Goal: Task Accomplishment & Management: Manage account settings

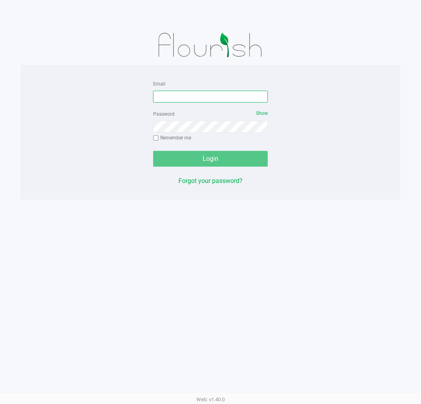
click at [194, 94] on input "Email" at bounding box center [210, 97] width 115 height 12
type input "[EMAIL_ADDRESS][DOMAIN_NAME]"
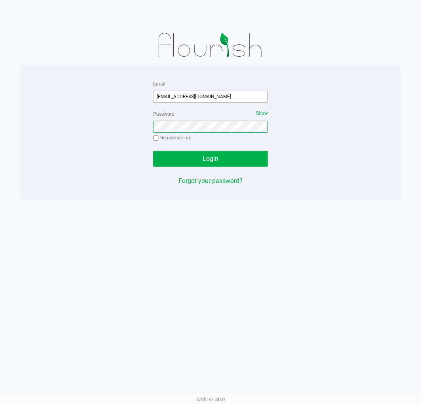
click at [153, 151] on button "Login" at bounding box center [210, 159] width 115 height 16
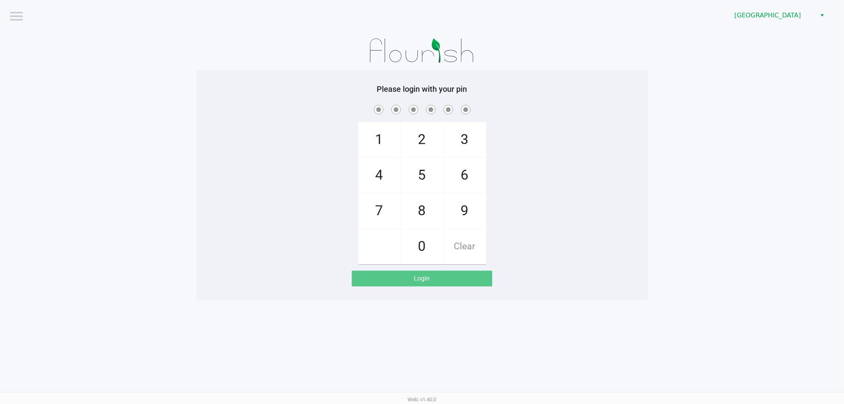
click at [207, 135] on div "1 4 7 2 5 8 0 3 6 9 Clear" at bounding box center [422, 183] width 451 height 161
checkbox input "true"
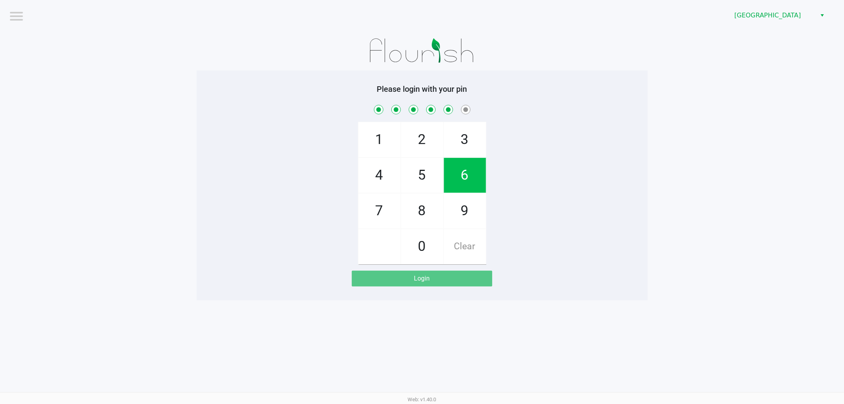
checkbox input "true"
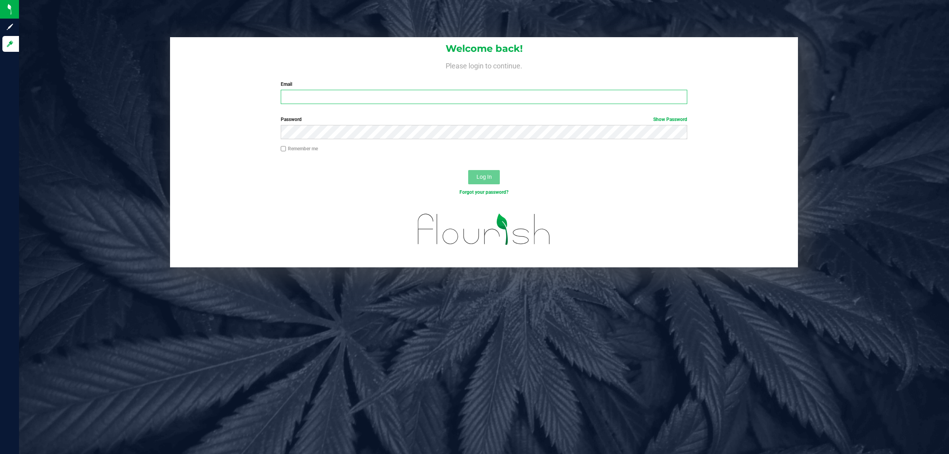
click at [301, 92] on input "Email" at bounding box center [484, 97] width 407 height 14
type input "[EMAIL_ADDRESS][DOMAIN_NAME]"
click at [468, 170] on button "Log In" at bounding box center [484, 177] width 32 height 14
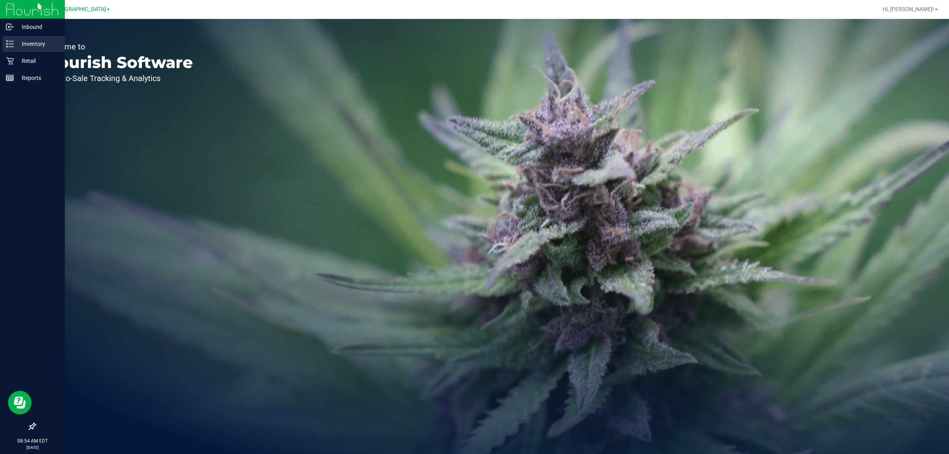
click at [11, 46] on icon at bounding box center [10, 44] width 8 height 8
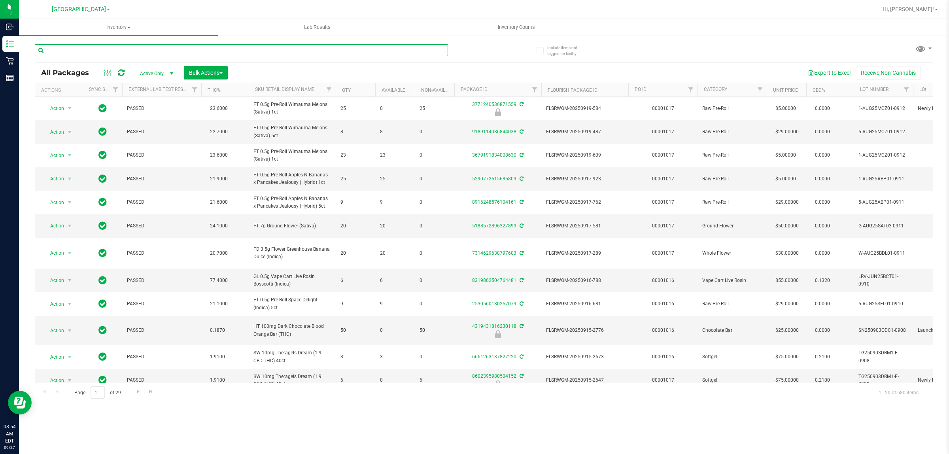
click at [90, 49] on input "text" at bounding box center [241, 50] width 413 height 12
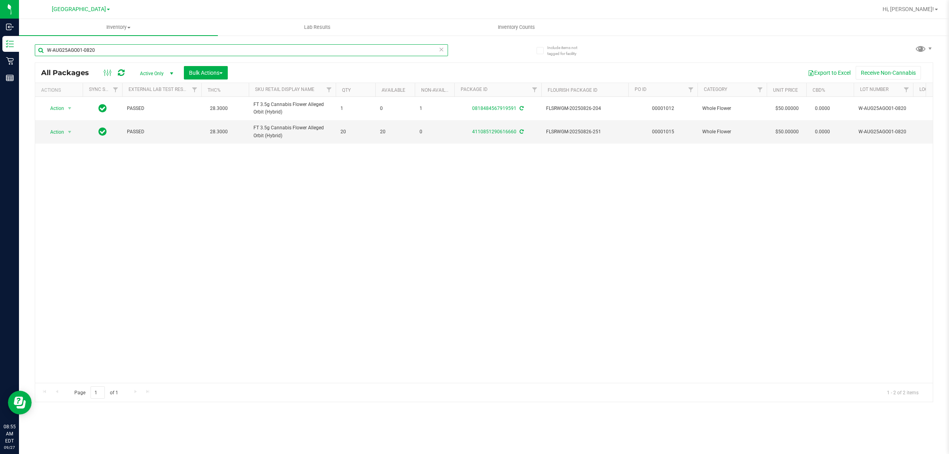
type input "W-AUG25AGO01-0820"
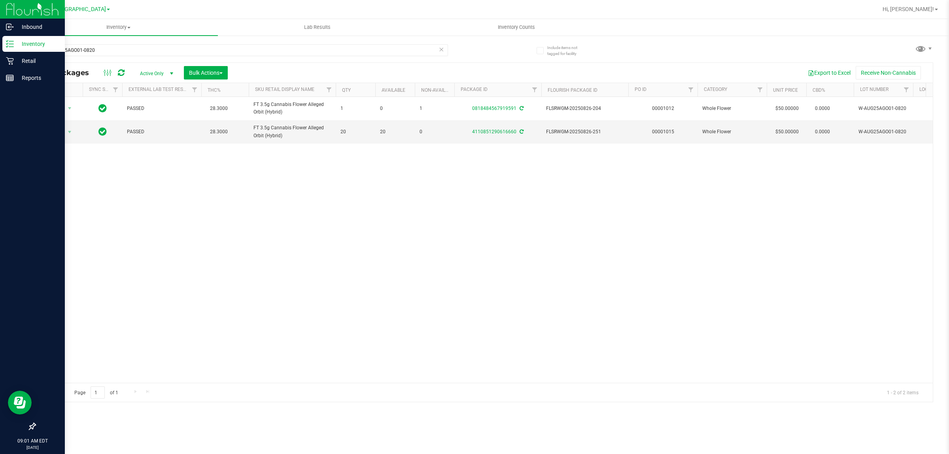
click at [10, 52] on link "Inventory" at bounding box center [32, 44] width 65 height 17
click at [20, 58] on p "Retail" at bounding box center [37, 60] width 47 height 9
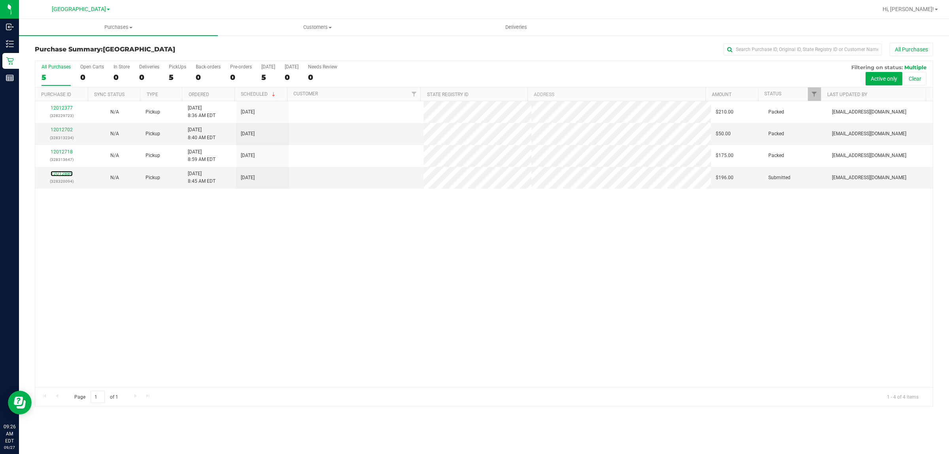
click at [71, 173] on link "12012889" at bounding box center [62, 174] width 22 height 6
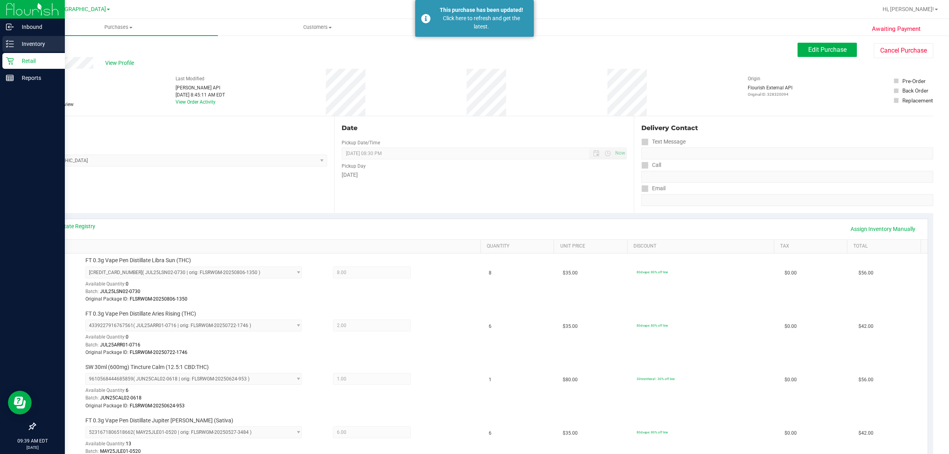
click at [29, 45] on p "Inventory" at bounding box center [37, 43] width 47 height 9
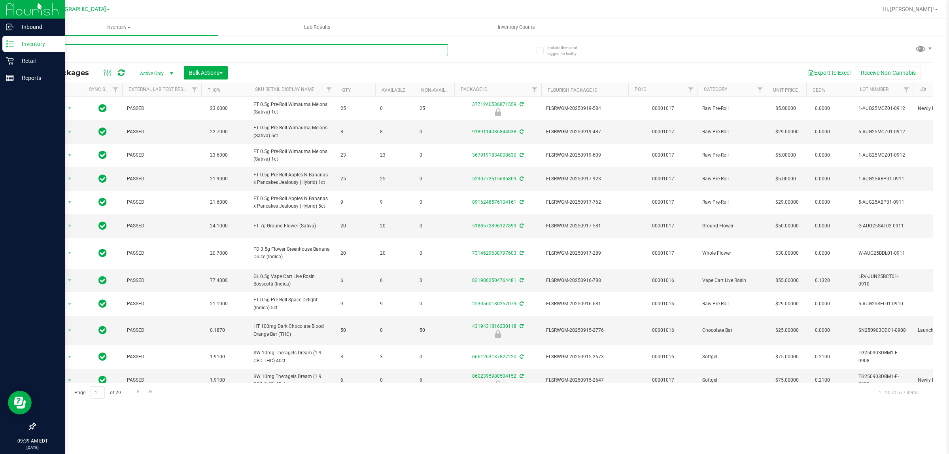
click at [99, 48] on input "text" at bounding box center [241, 50] width 413 height 12
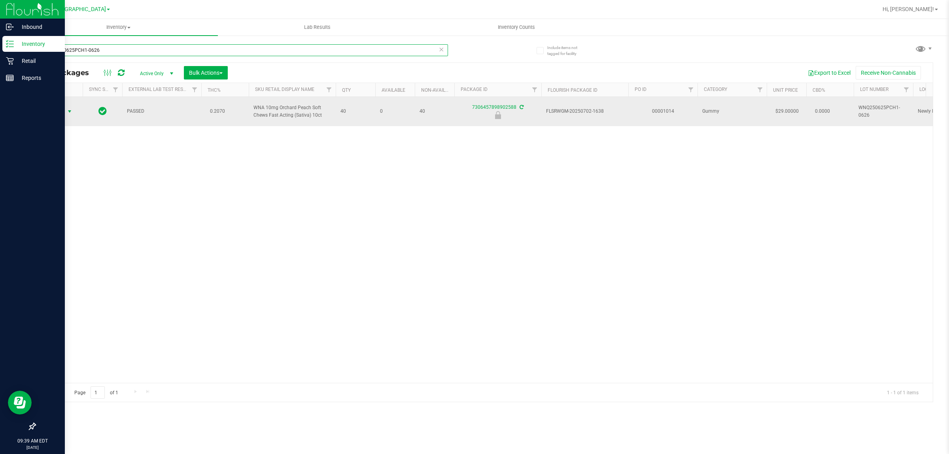
type input "WNQ250625PCH1-0626"
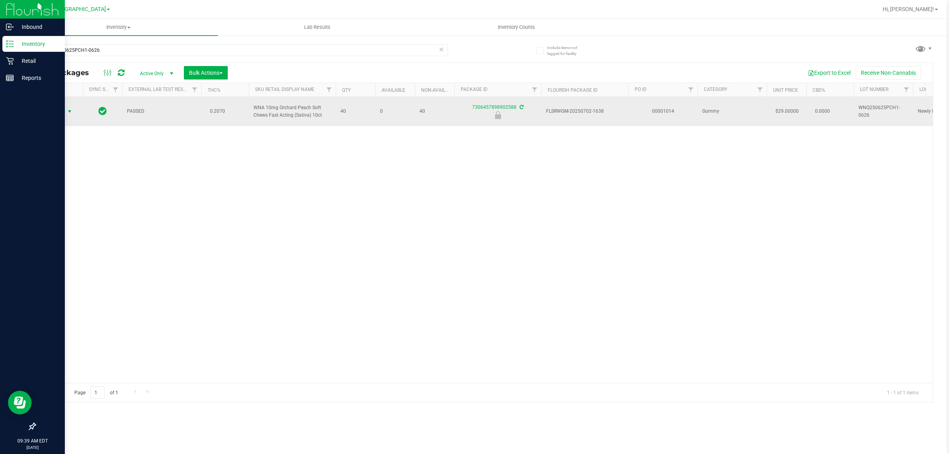
click at [57, 109] on span "Action" at bounding box center [53, 111] width 21 height 11
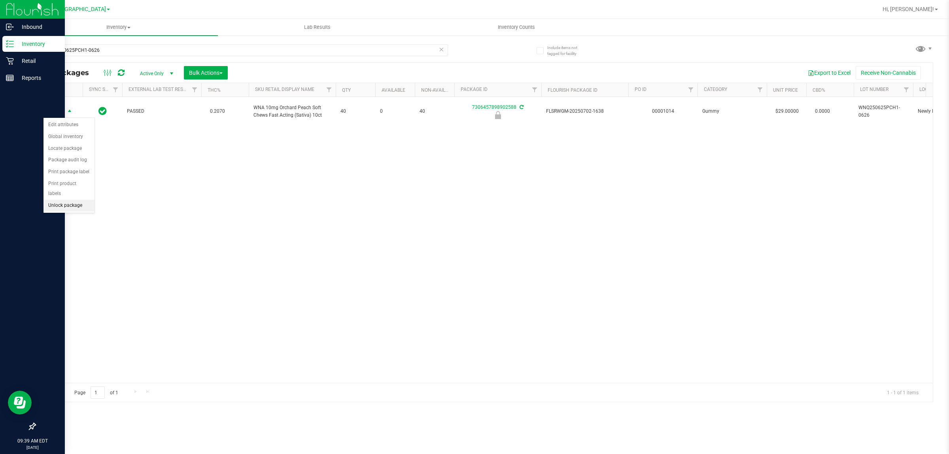
click at [72, 201] on li "Unlock package" at bounding box center [69, 206] width 51 height 12
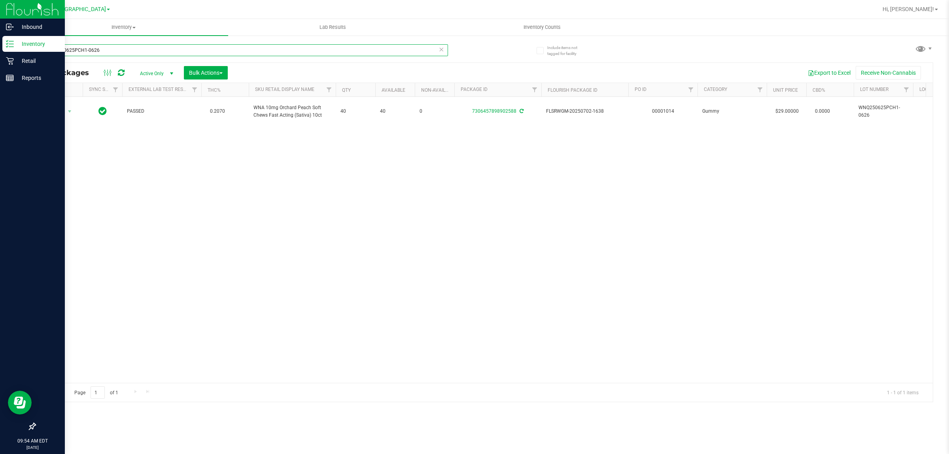
drag, startPoint x: 104, startPoint y: 49, endPoint x: 0, endPoint y: 42, distance: 103.9
click at [0, 42] on div "Inbound Inventory Retail Reports 09:54 AM EDT [DATE] 09/27 [GEOGRAPHIC_DATA] WC…" at bounding box center [474, 227] width 949 height 454
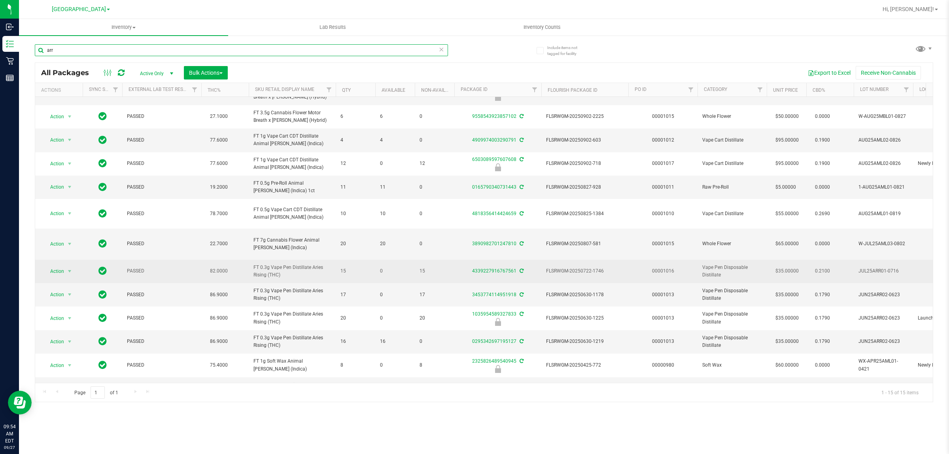
scroll to position [80, 0]
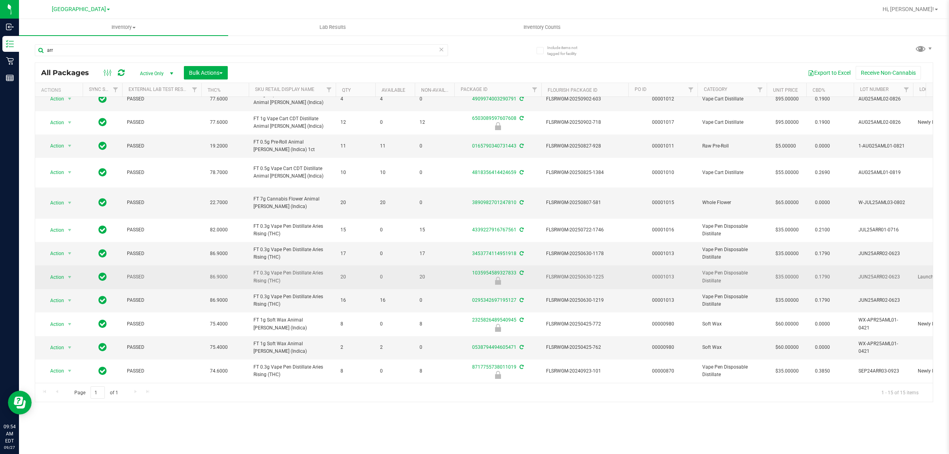
drag, startPoint x: 309, startPoint y: 276, endPoint x: 252, endPoint y: 269, distance: 57.4
click at [252, 269] on td "FT 0.3g Vape Pen Distillate Aries Rising (THC)" at bounding box center [292, 276] width 87 height 23
copy span "FT 0.3g Vape Pen Distillate Aries Rising (THC)"
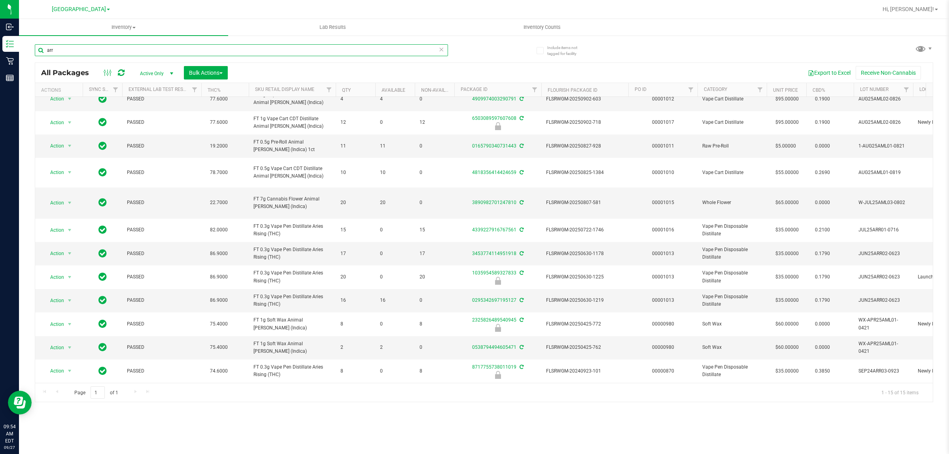
drag, startPoint x: 81, startPoint y: 48, endPoint x: 47, endPoint y: 53, distance: 34.8
click at [47, 53] on input "arr" at bounding box center [241, 50] width 413 height 12
paste input "FT 0.3g Vape Pen Distillate Aries Rising (THC)"
type input "FT 0.3g Vape Pen Distillate Aries Rising (THC)"
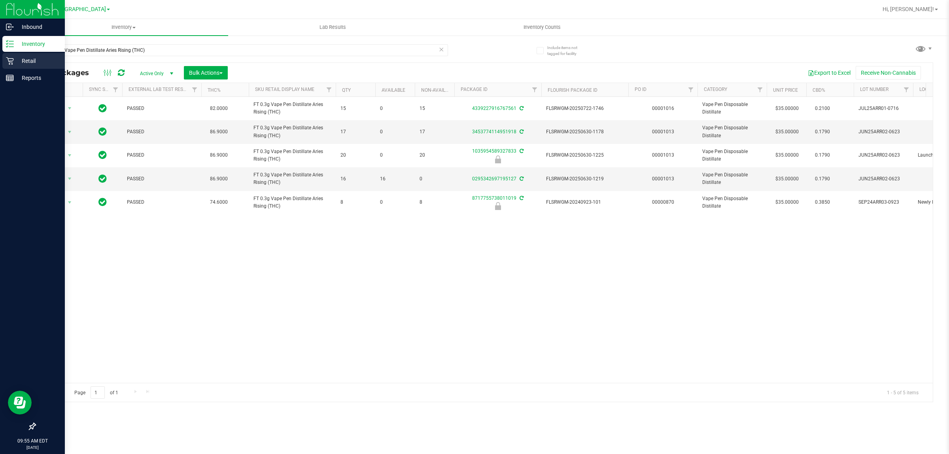
click at [23, 60] on p "Retail" at bounding box center [37, 60] width 47 height 9
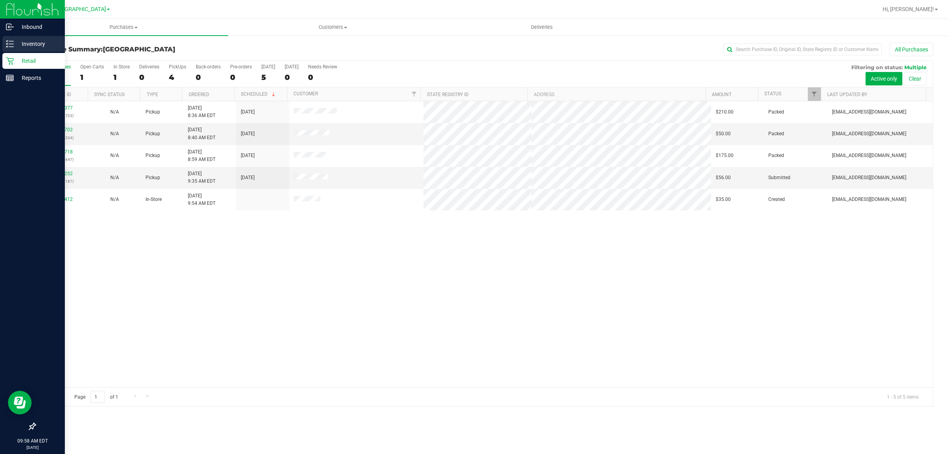
click at [23, 42] on p "Inventory" at bounding box center [37, 43] width 47 height 9
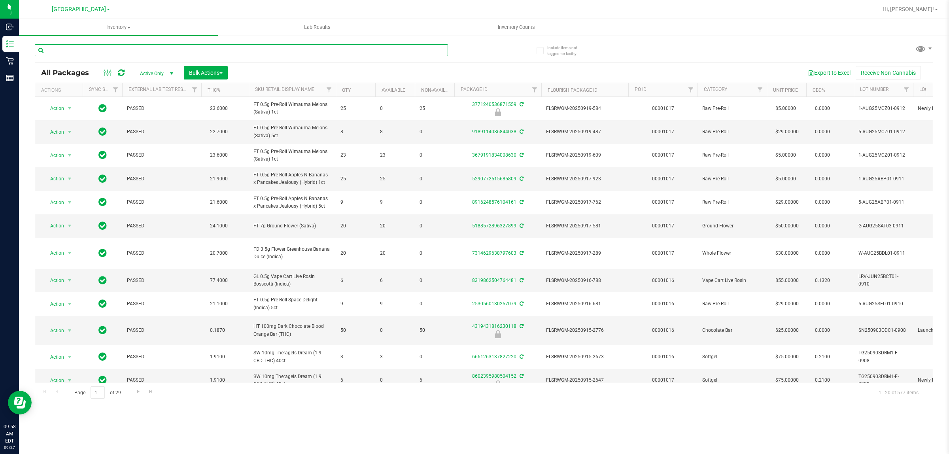
click at [85, 51] on input "text" at bounding box center [241, 50] width 413 height 12
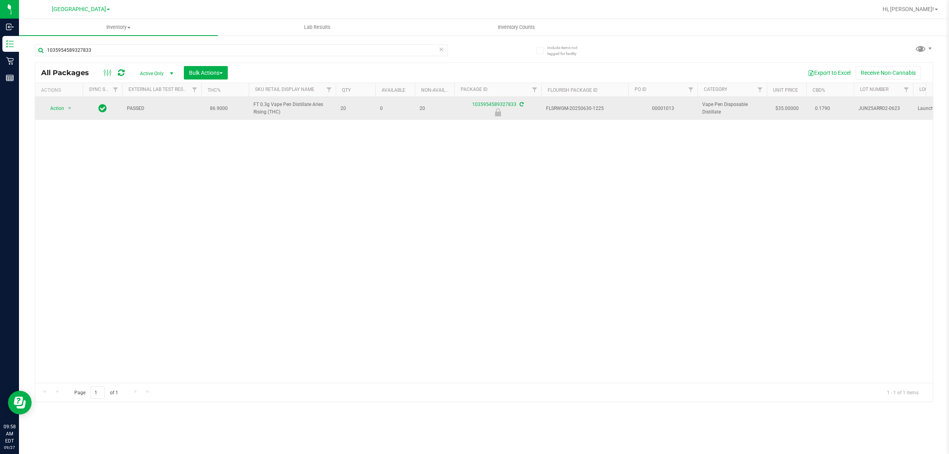
drag, startPoint x: 292, startPoint y: 114, endPoint x: 248, endPoint y: 109, distance: 44.2
copy tr "FT 0.3g Vape Pen Distillate Aries Rising (THC)"
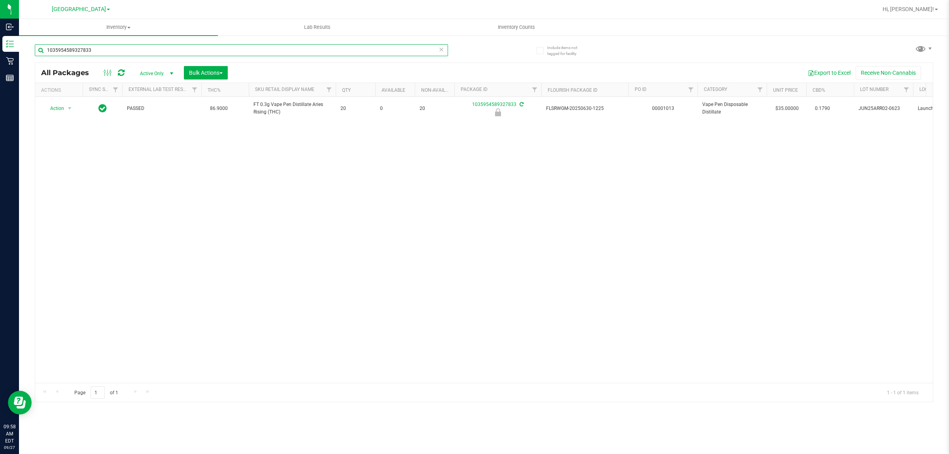
drag, startPoint x: 123, startPoint y: 45, endPoint x: 23, endPoint y: 46, distance: 99.7
click at [23, 46] on div "Include items not tagged for facility 1035954589327833 All Packages Active Only…" at bounding box center [484, 155] width 930 height 241
paste input "FT 0.3g Vape Pen Distillate Aries Rising (THC)"
type input "FT 0.3g Vape Pen Distillate Aries Rising (THC)"
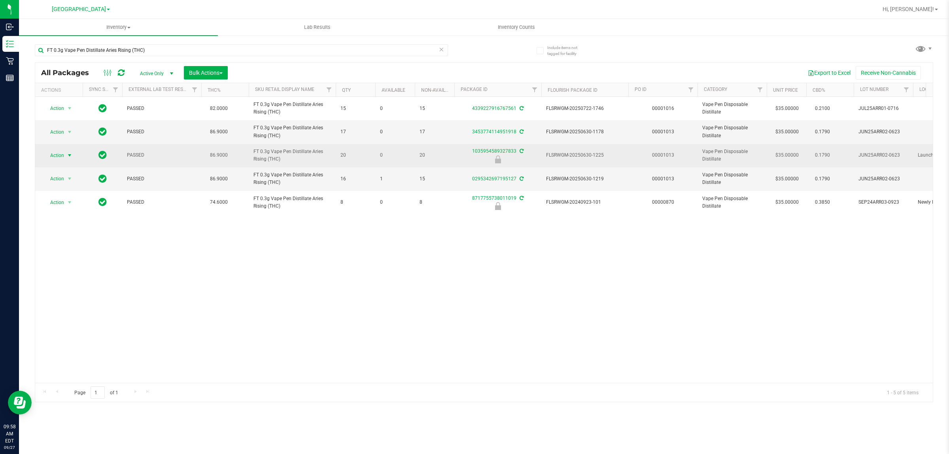
click at [56, 154] on span "Action" at bounding box center [53, 155] width 21 height 11
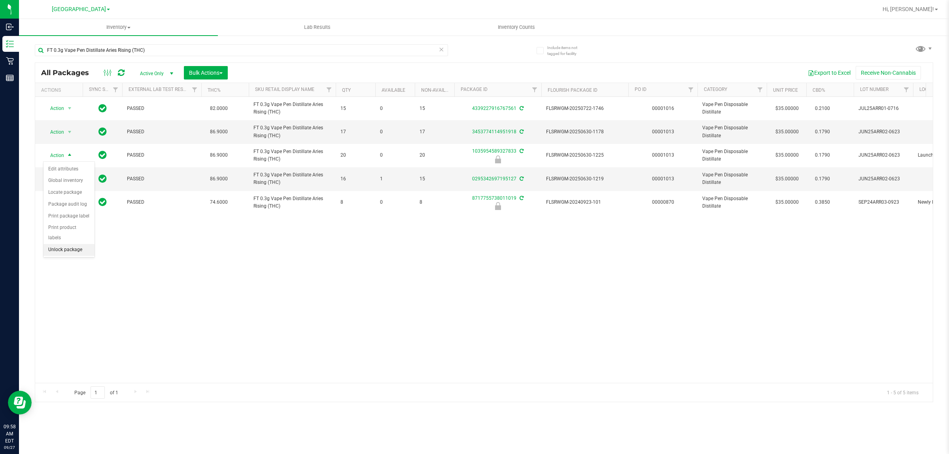
click at [51, 244] on li "Unlock package" at bounding box center [69, 250] width 51 height 12
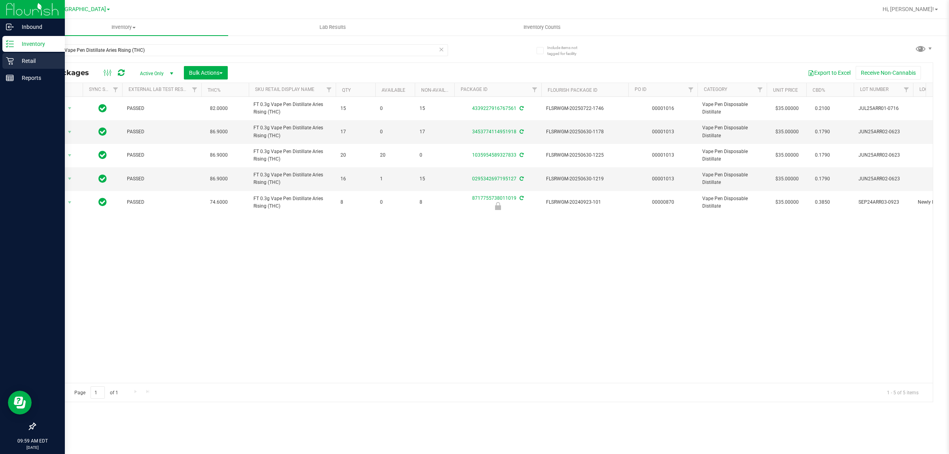
click at [17, 63] on p "Retail" at bounding box center [37, 60] width 47 height 9
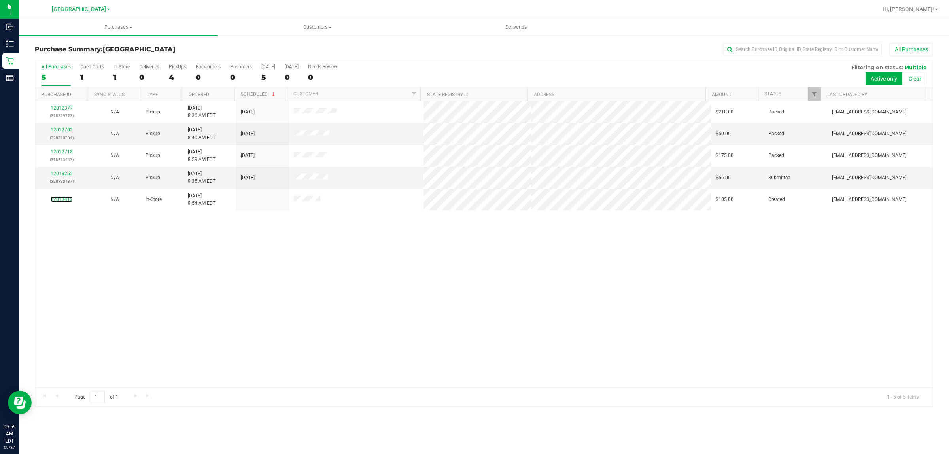
click at [63, 202] on link "12013412" at bounding box center [62, 200] width 22 height 6
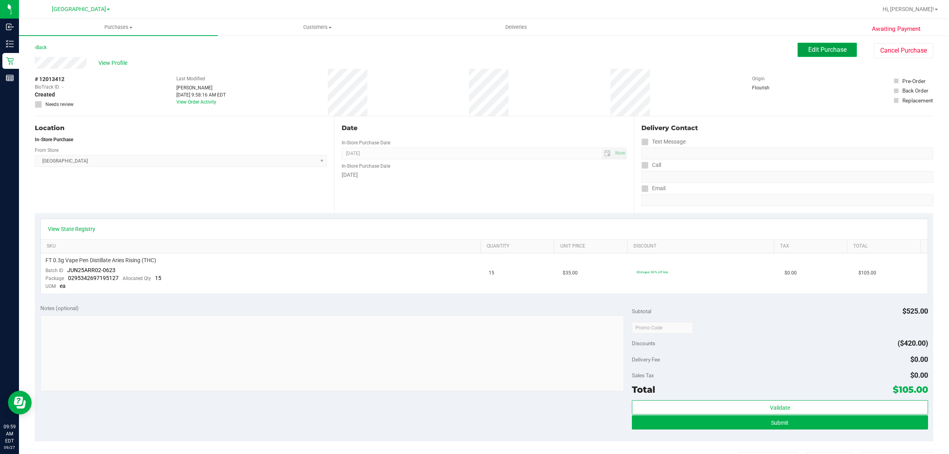
click at [473, 47] on span "Edit Purchase" at bounding box center [828, 50] width 38 height 8
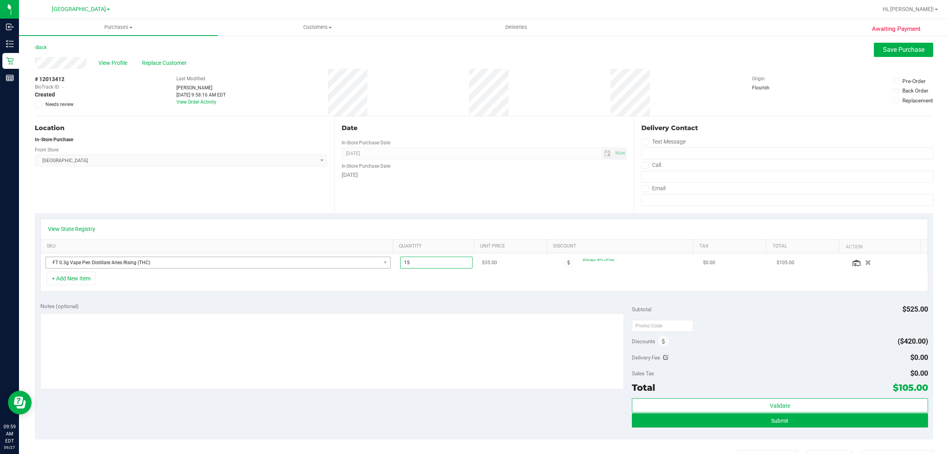
drag, startPoint x: 428, startPoint y: 261, endPoint x: 383, endPoint y: 264, distance: 45.2
click at [383, 264] on tr "FT 0.3g Vape Pen Distillate Aries Rising (THC) 15.00 15 $35.00 80dvape: 80% off…" at bounding box center [484, 263] width 887 height 18
type input "36"
click at [439, 214] on div "View State Registry SKU Quantity Unit Price Discount Tax Total Action FT 0.3g V…" at bounding box center [484, 255] width 899 height 84
click at [473, 47] on span "Save Purchase" at bounding box center [904, 50] width 42 height 8
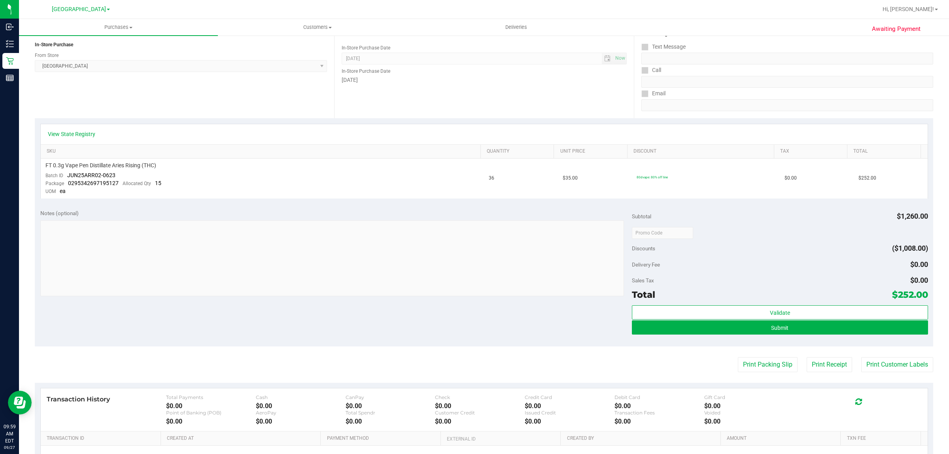
scroll to position [99, 0]
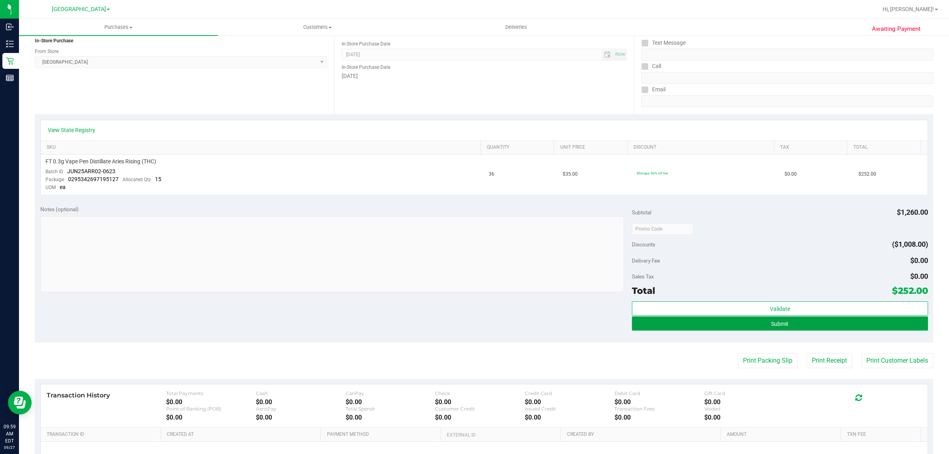
click at [473, 322] on span "Submit" at bounding box center [779, 324] width 17 height 6
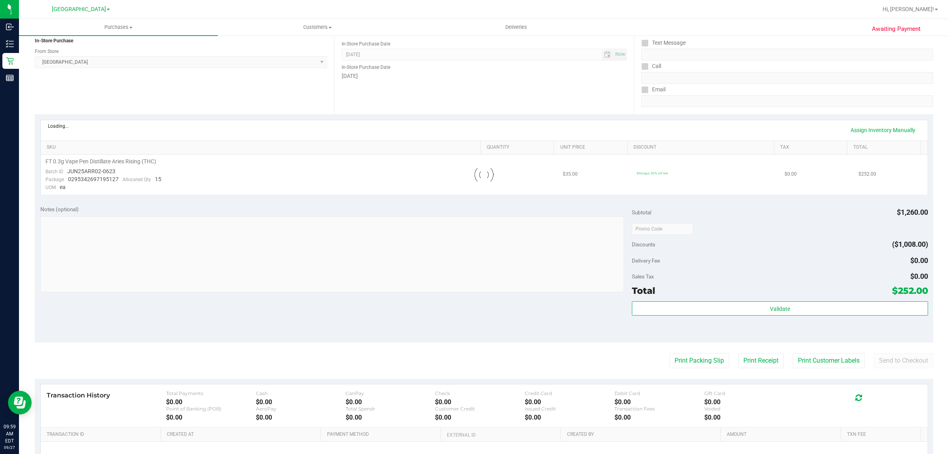
scroll to position [0, 0]
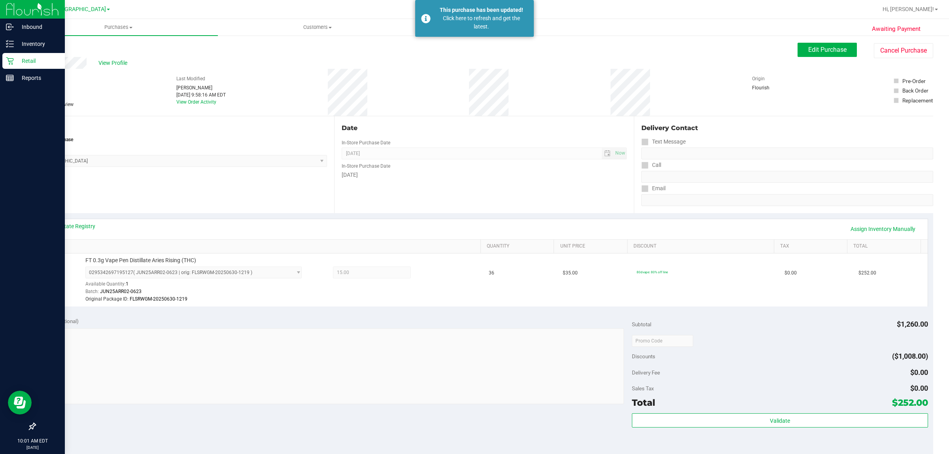
click at [15, 56] on p "Retail" at bounding box center [37, 60] width 47 height 9
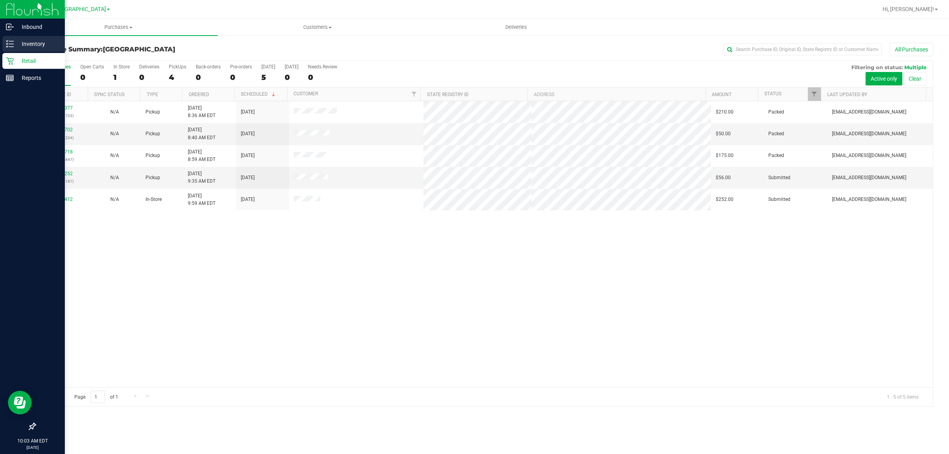
click at [14, 43] on p "Inventory" at bounding box center [37, 43] width 47 height 9
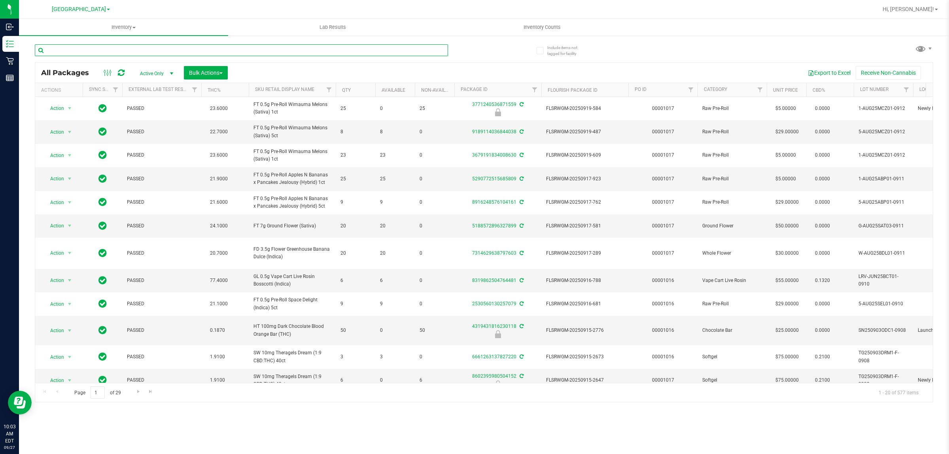
click at [112, 51] on input "text" at bounding box center [241, 50] width 413 height 12
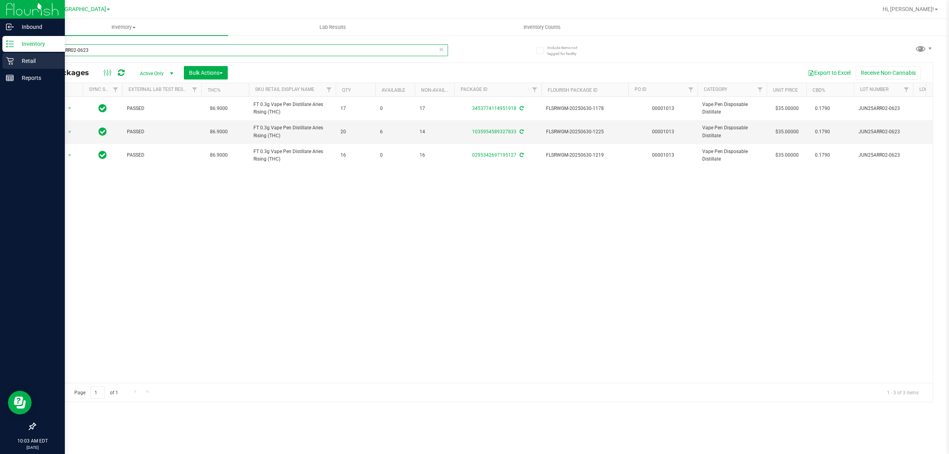
type input "JUN25ARR02-0623"
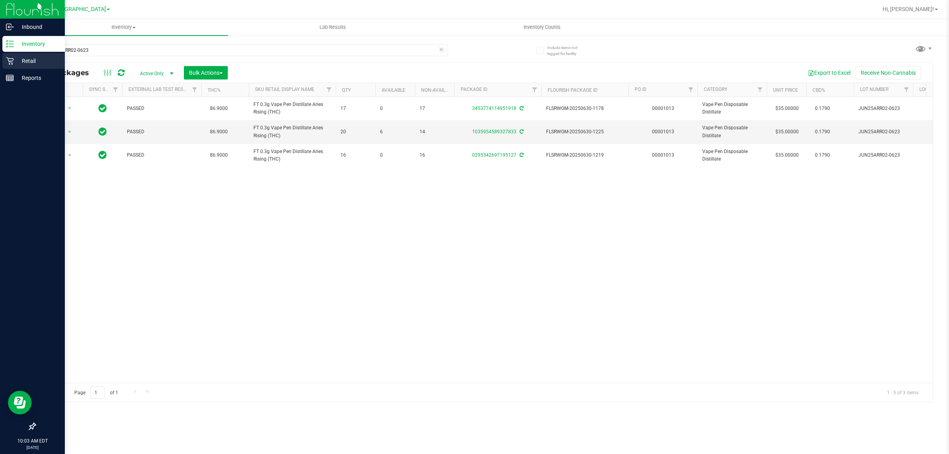
click at [30, 62] on p "Retail" at bounding box center [37, 60] width 47 height 9
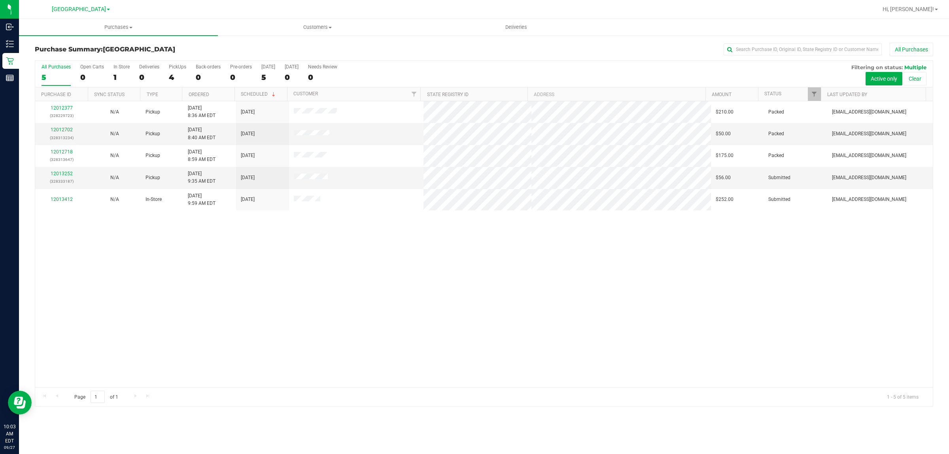
click at [119, 67] on div "In Store" at bounding box center [122, 67] width 16 height 6
click at [0, 0] on input "In Store 1" at bounding box center [0, 0] width 0 height 0
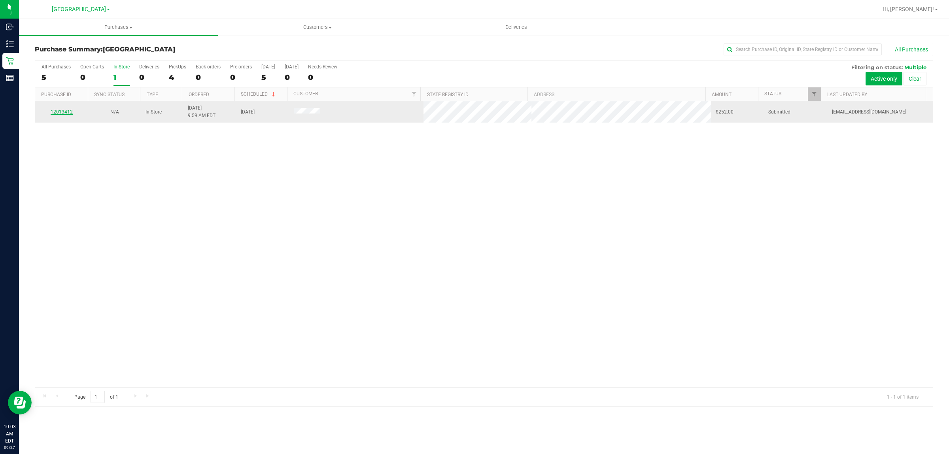
click at [63, 115] on link "12013412" at bounding box center [62, 112] width 22 height 6
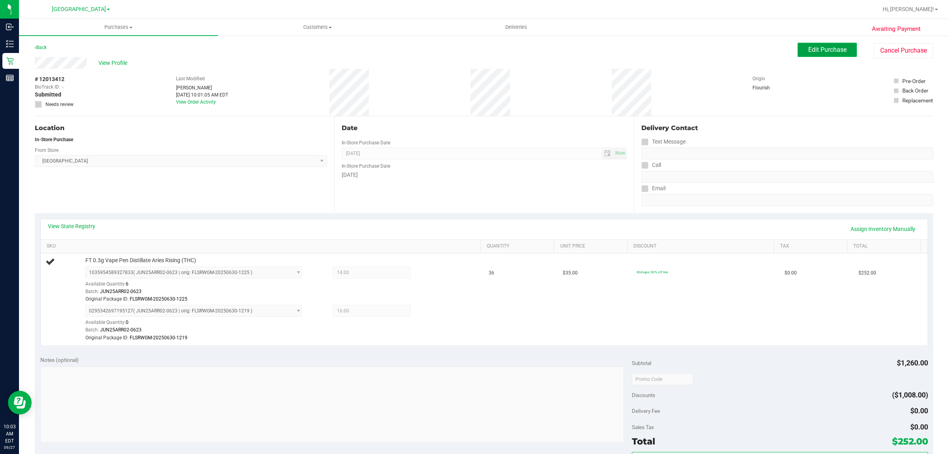
click at [473, 44] on button "Edit Purchase" at bounding box center [827, 50] width 59 height 14
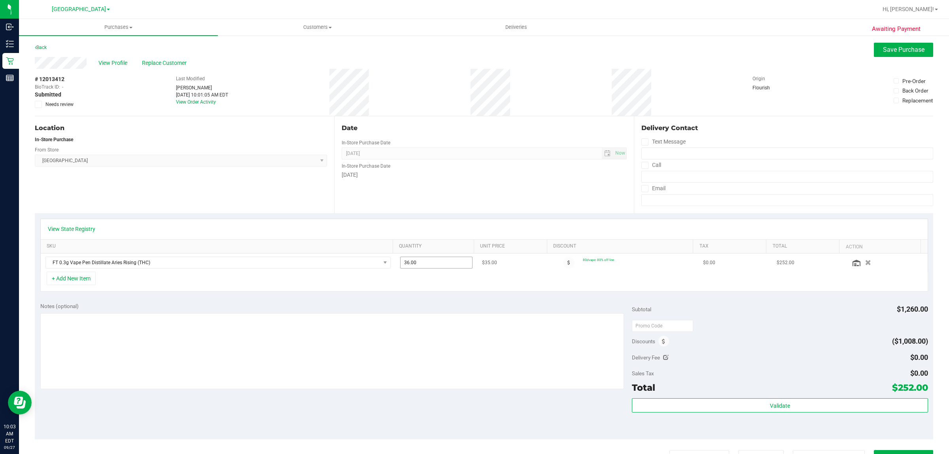
click at [428, 265] on span "36.00 36" at bounding box center [436, 263] width 72 height 12
drag, startPoint x: 428, startPoint y: 265, endPoint x: 381, endPoint y: 266, distance: 46.7
click at [381, 266] on tr "FT 0.3g Vape Pen Distillate Aries Rising (THC) 36.00 36 $35.00 80dvape: 80% off…" at bounding box center [484, 263] width 887 height 18
type input "30"
click at [473, 54] on button "Save Purchase" at bounding box center [903, 50] width 59 height 14
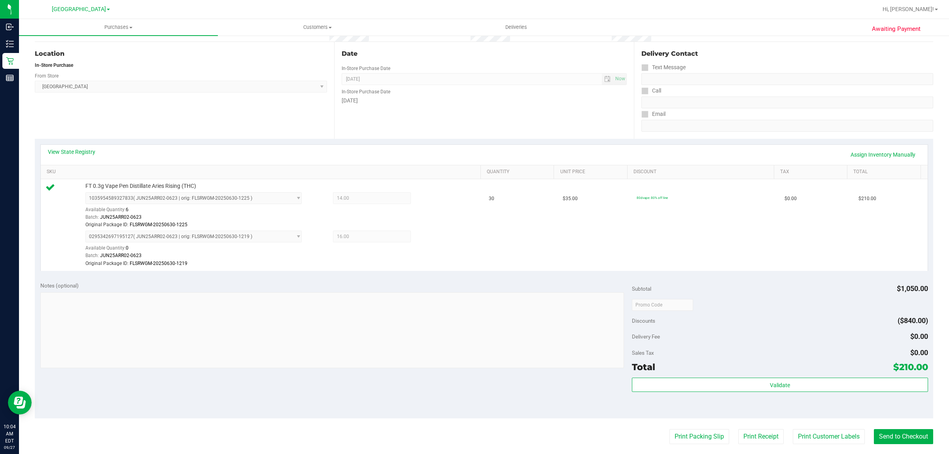
scroll to position [148, 0]
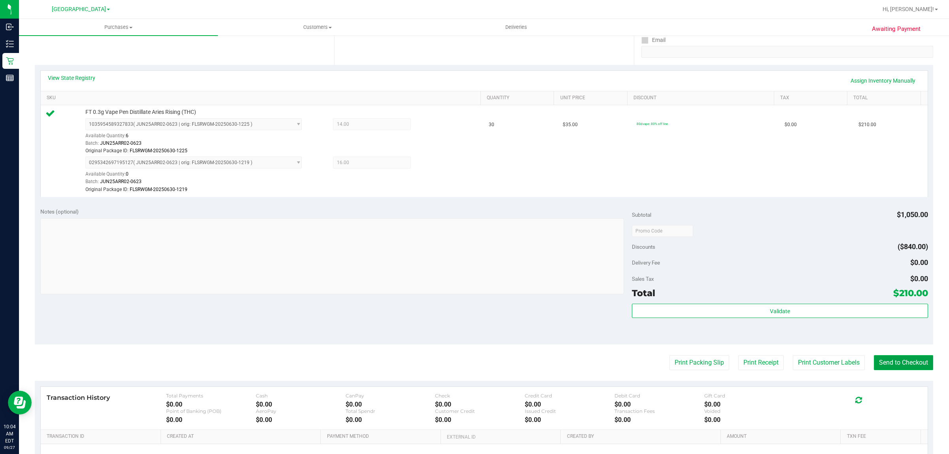
click at [473, 365] on button "Send to Checkout" at bounding box center [903, 362] width 59 height 15
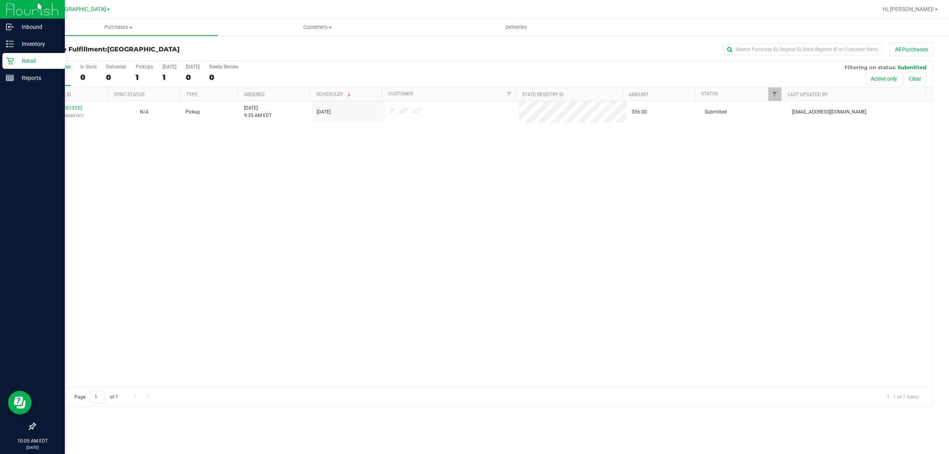
click at [34, 59] on p "Retail" at bounding box center [37, 60] width 47 height 9
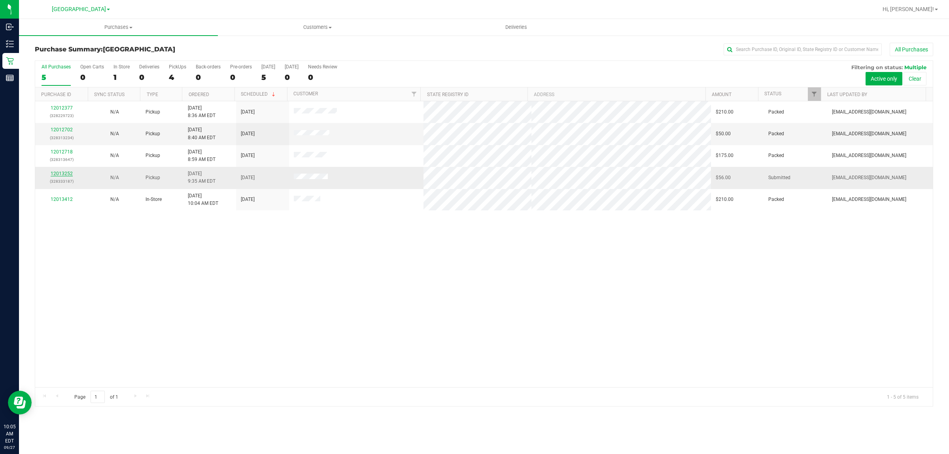
click at [58, 173] on link "12013252" at bounding box center [62, 174] width 22 height 6
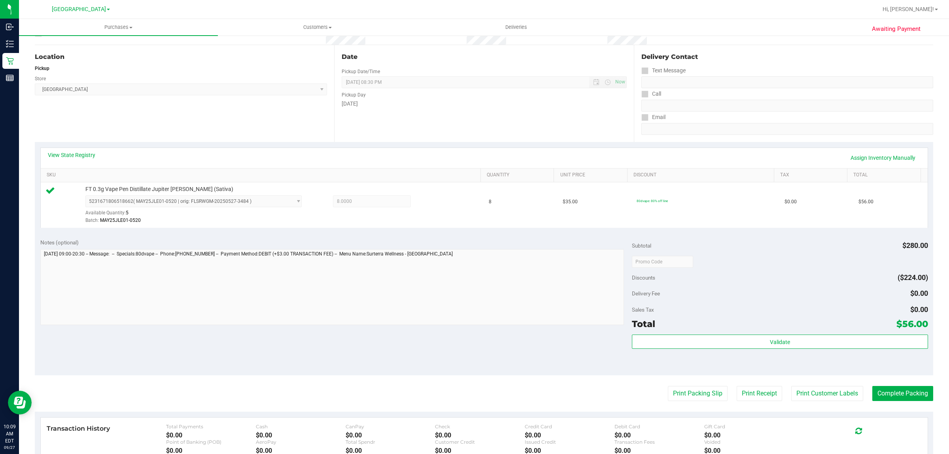
scroll to position [192, 0]
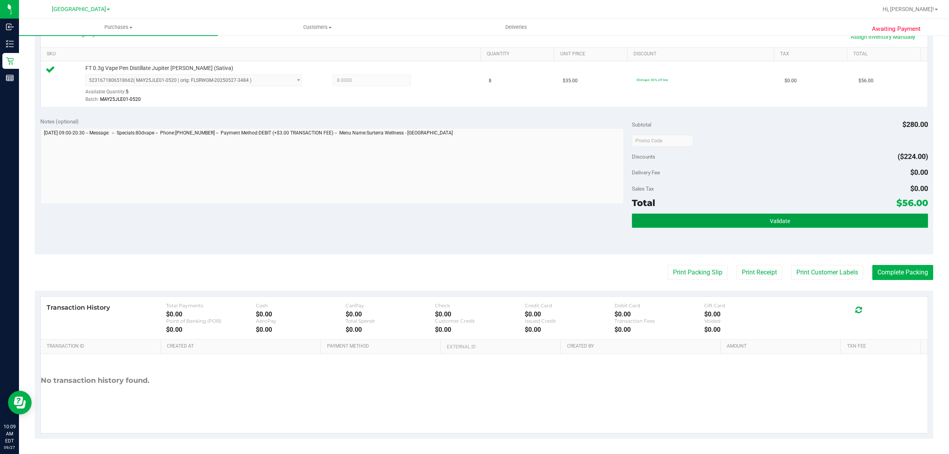
click at [473, 228] on button "Validate" at bounding box center [780, 221] width 296 height 14
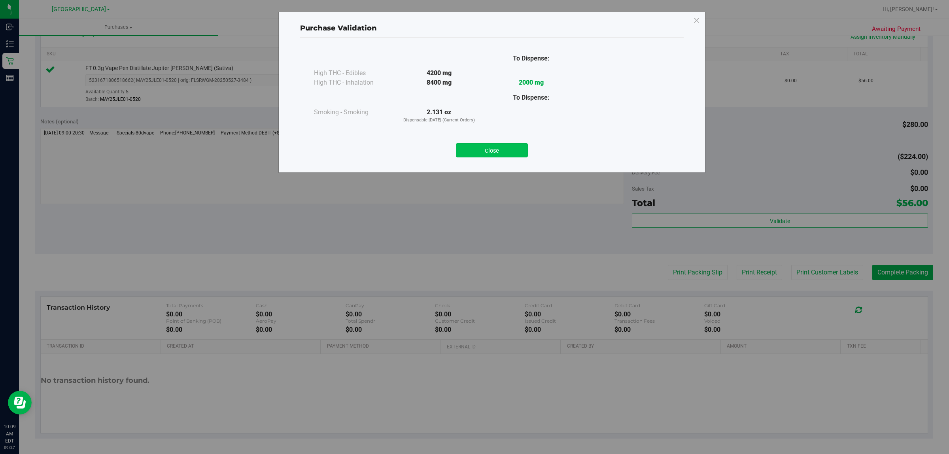
click at [473, 149] on button "Close" at bounding box center [492, 150] width 72 height 14
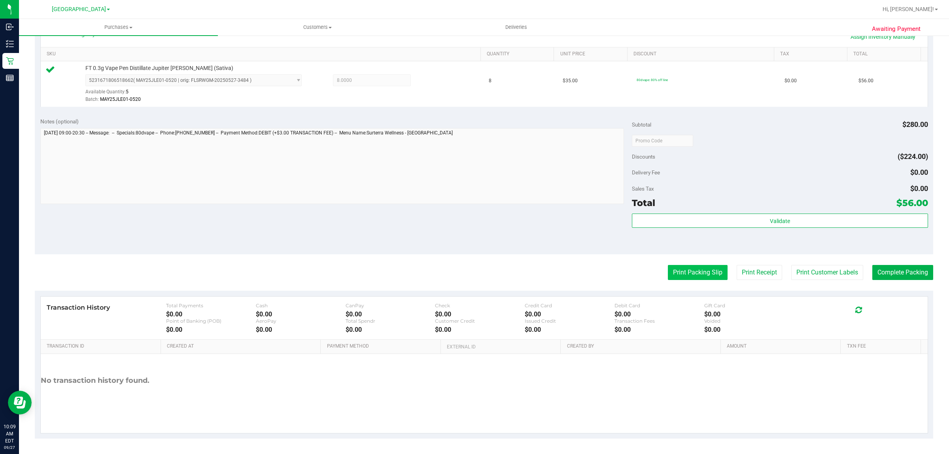
click at [473, 272] on button "Print Packing Slip" at bounding box center [698, 272] width 60 height 15
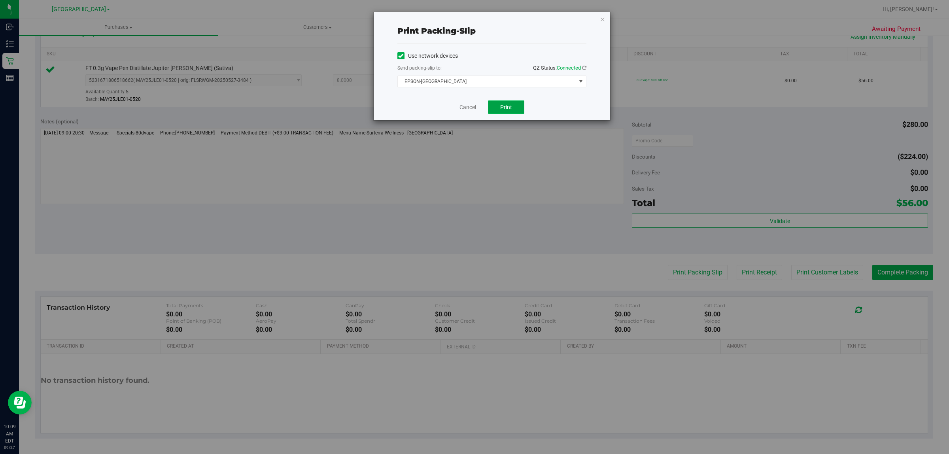
click at [473, 110] on span "Print" at bounding box center [506, 107] width 12 height 6
click at [473, 21] on icon "button" at bounding box center [603, 18] width 6 height 9
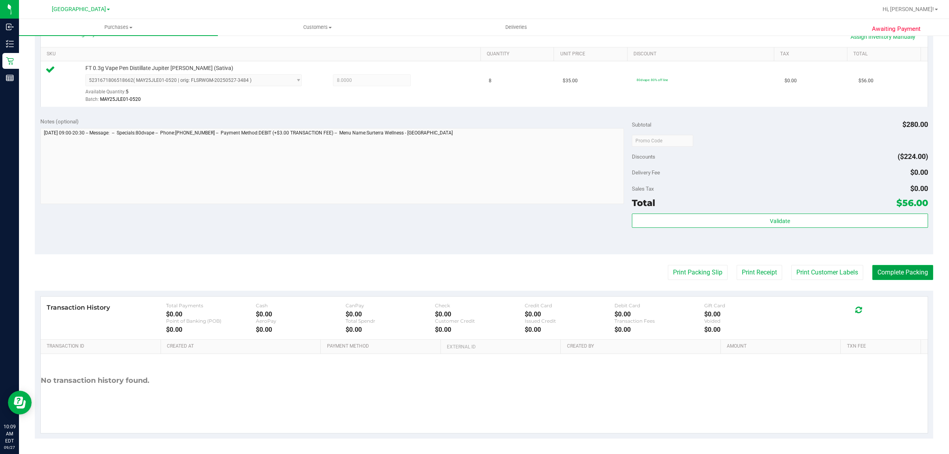
click at [473, 268] on button "Complete Packing" at bounding box center [903, 272] width 61 height 15
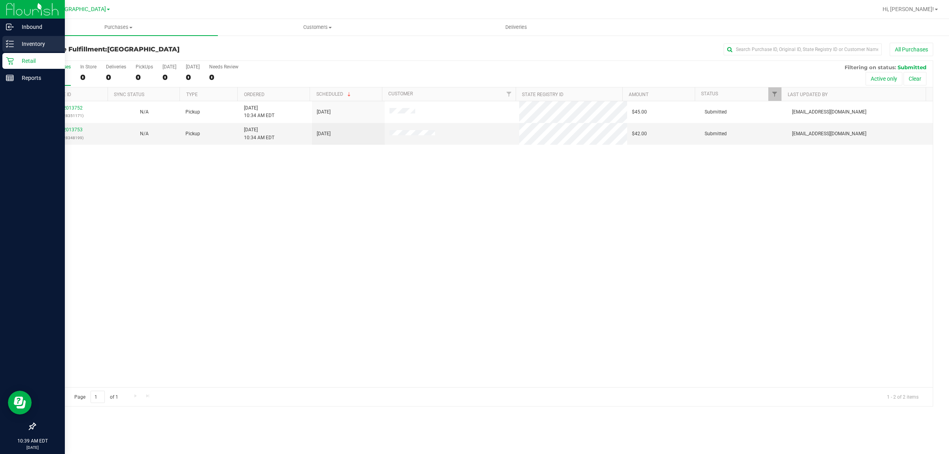
click at [9, 44] on icon at bounding box center [10, 44] width 8 height 8
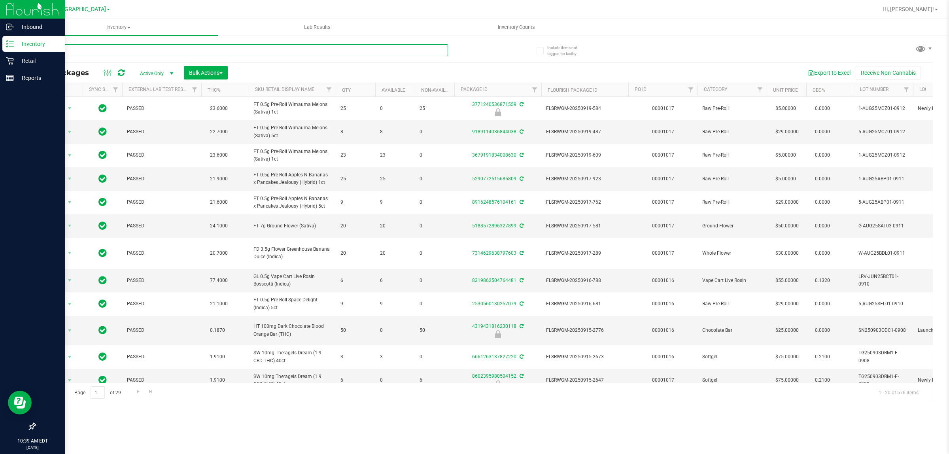
click at [93, 51] on input "text" at bounding box center [241, 50] width 413 height 12
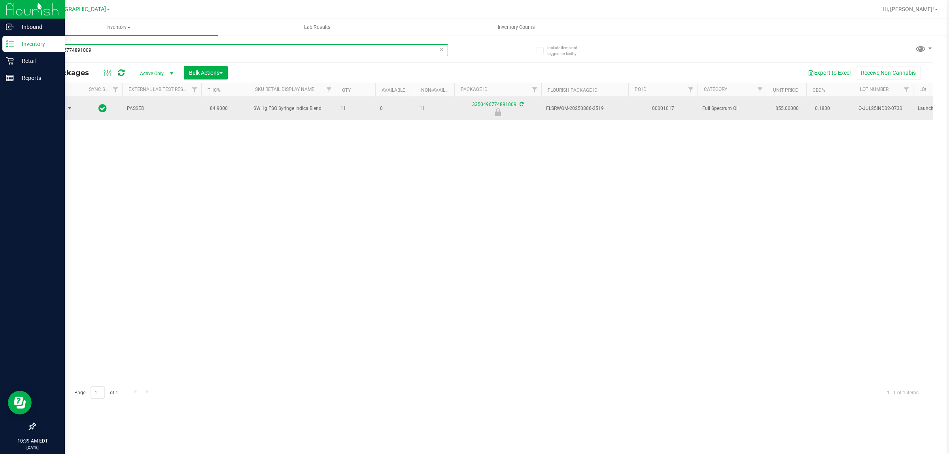
type input "3350496774891009"
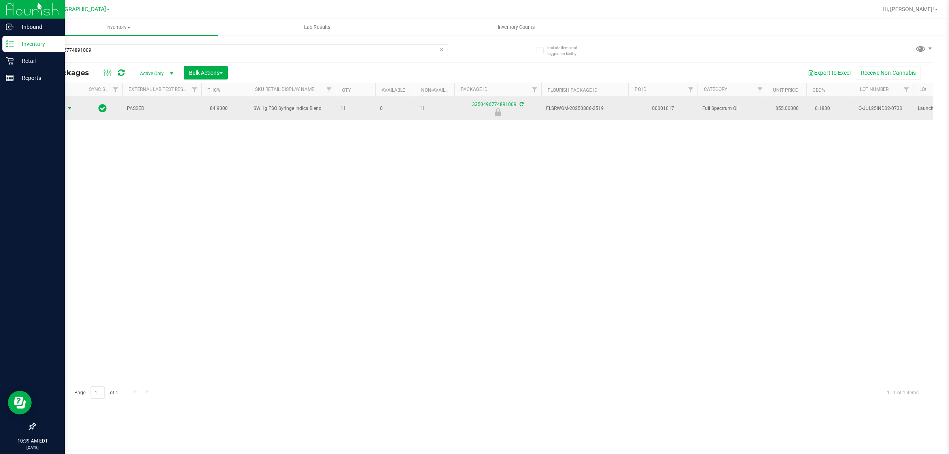
click at [62, 111] on span "Action" at bounding box center [53, 108] width 21 height 11
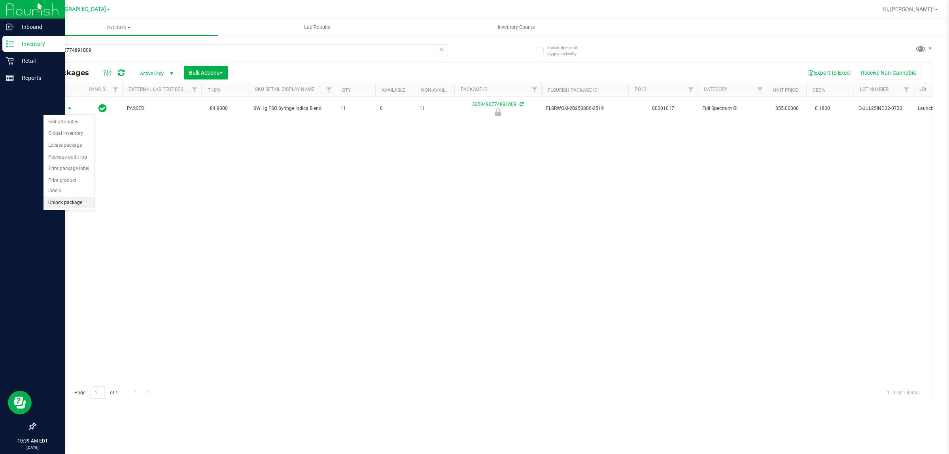
click at [63, 197] on li "Unlock package" at bounding box center [69, 203] width 51 height 12
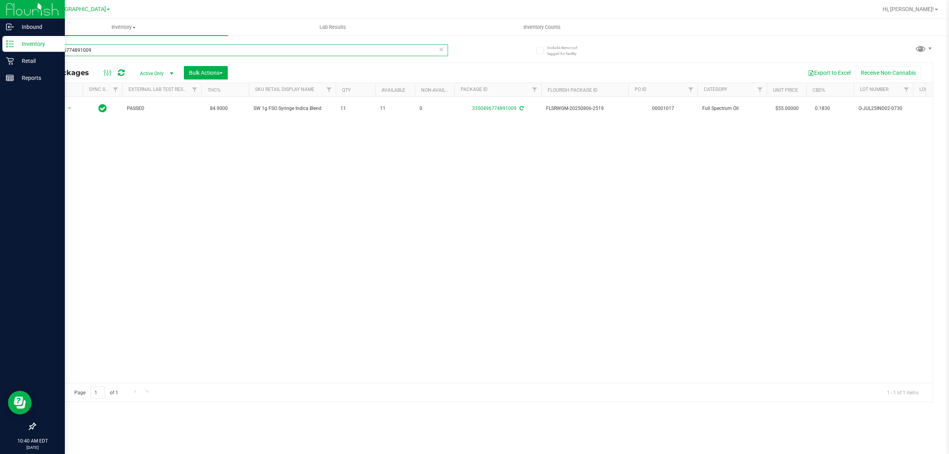
drag, startPoint x: 97, startPoint y: 52, endPoint x: 0, endPoint y: 18, distance: 102.6
click at [0, 18] on div "Inbound Inventory Retail Reports 10:40 AM EDT [DATE] 09/27 [GEOGRAPHIC_DATA] WC…" at bounding box center [474, 227] width 949 height 454
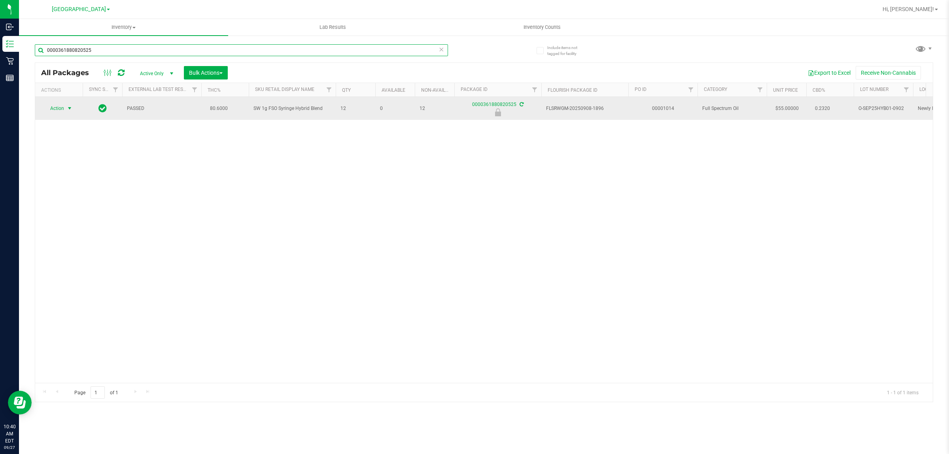
type input "0000361880820525"
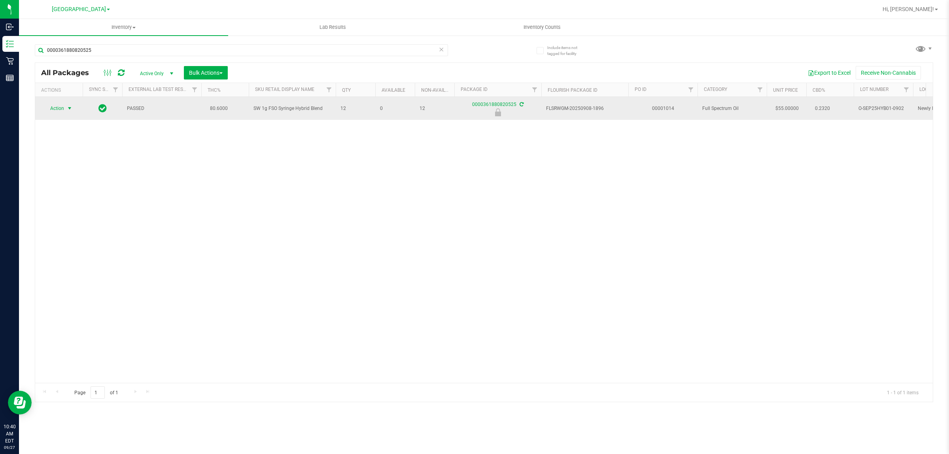
click at [56, 111] on span "Action" at bounding box center [53, 108] width 21 height 11
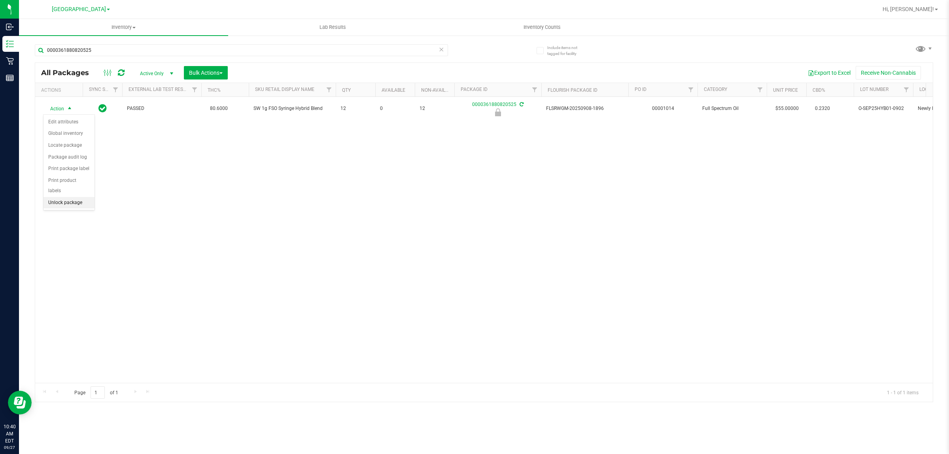
click at [72, 197] on li "Unlock package" at bounding box center [69, 203] width 51 height 12
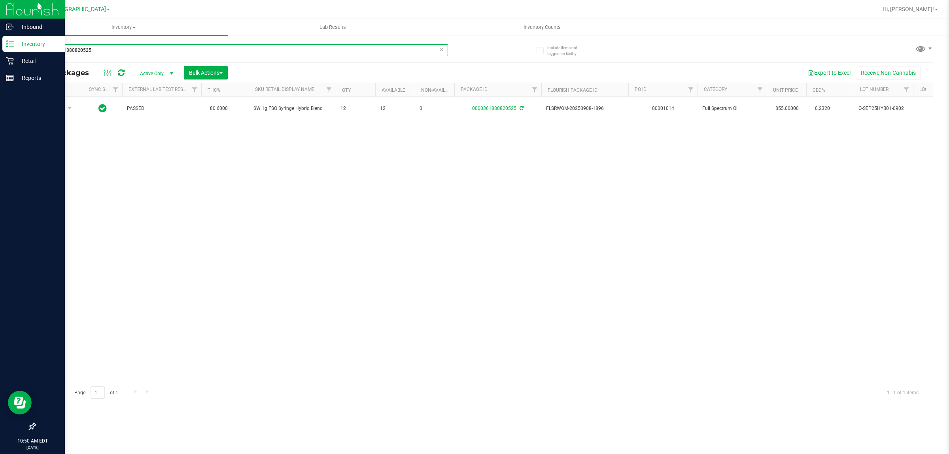
drag, startPoint x: 111, startPoint y: 54, endPoint x: 0, endPoint y: 42, distance: 111.4
click at [0, 42] on div "Inbound Inventory Retail Reports 10:50 AM EDT [DATE] 09/27 [GEOGRAPHIC_DATA] WC…" at bounding box center [474, 227] width 949 height 454
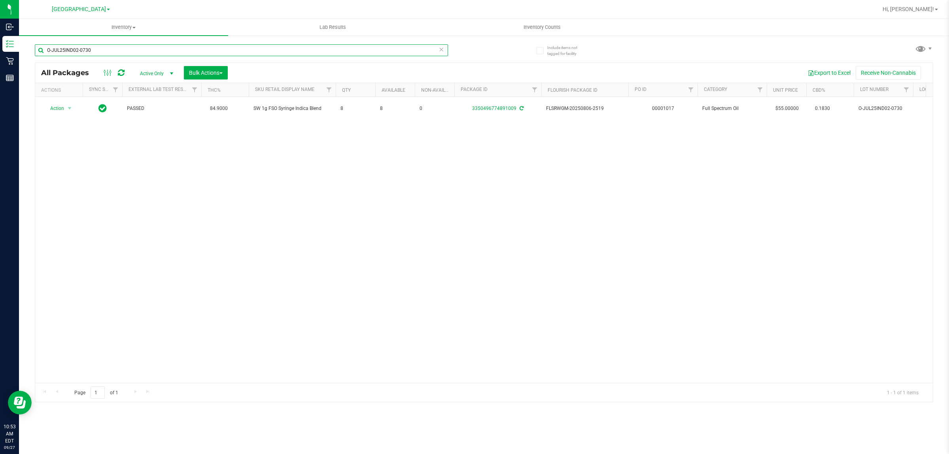
type input "O-JUL25IND02-0730"
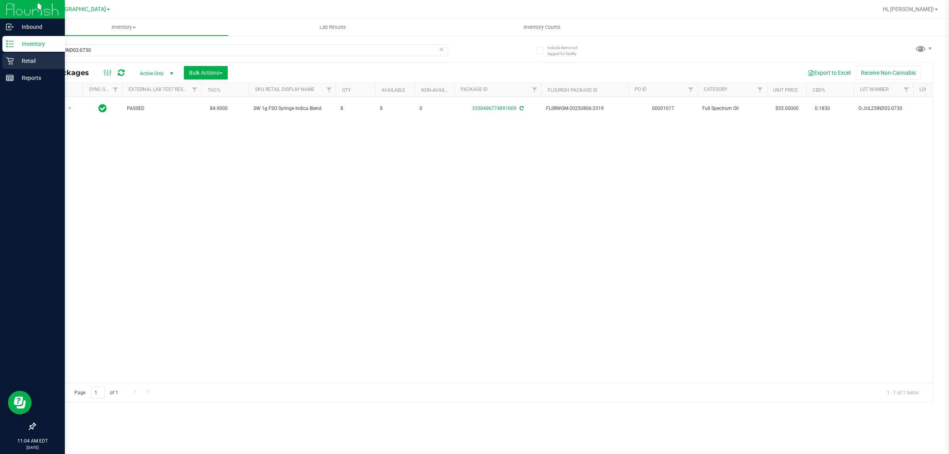
click at [14, 64] on p "Retail" at bounding box center [37, 60] width 47 height 9
